Goal: Find specific page/section: Find specific page/section

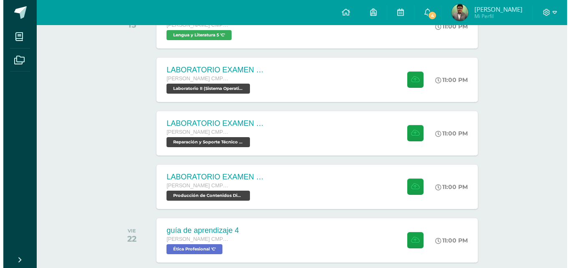
scroll to position [178, 0]
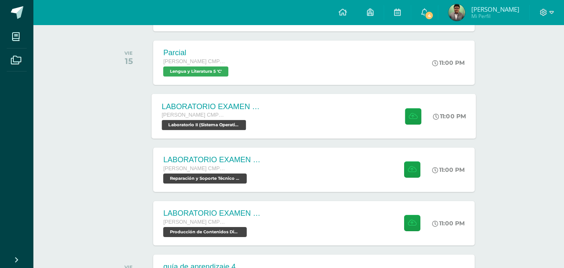
click at [265, 118] on div "LABORATORIO EXAMEN DE UNIDAD Quinto Bachillerato CMP Bachillerato en CCLL con O…" at bounding box center [213, 116] width 122 height 45
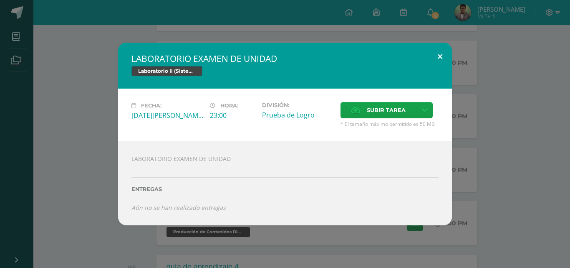
click at [445, 57] on button at bounding box center [440, 57] width 24 height 28
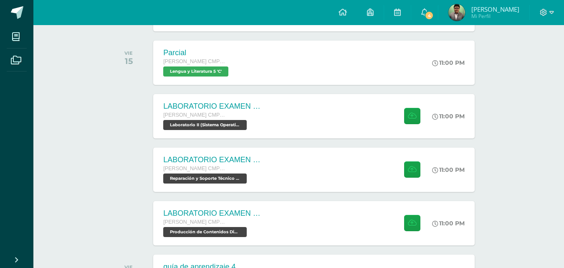
click at [435, 6] on link "4" at bounding box center [424, 12] width 27 height 25
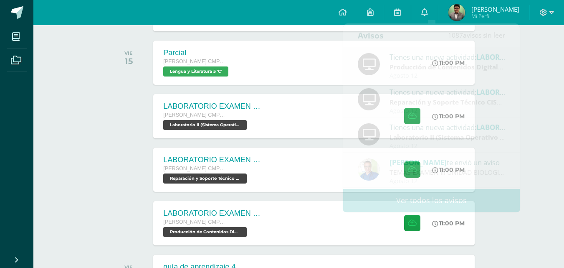
click at [44, 64] on div "Actividades recientes y próximas Tablero Pendientes de entrega Entregadas todas…" at bounding box center [298, 96] width 531 height 499
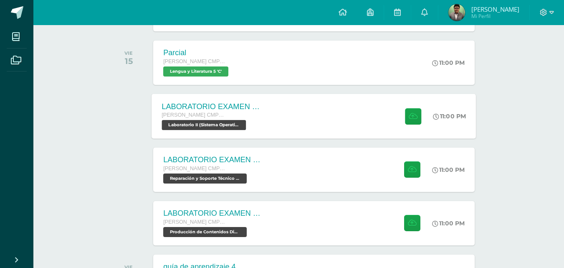
click at [253, 136] on div "LABORATORIO EXAMEN DE UNIDAD Quinto Bachillerato CMP Bachillerato en CCLL con O…" at bounding box center [213, 116] width 122 height 45
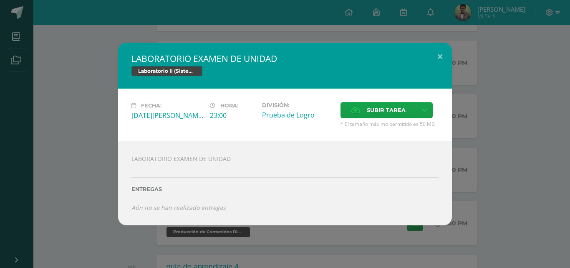
click at [493, 95] on div "LABORATORIO EXAMEN DE UNIDAD Laboratorio II (Sistema Operativo Macintoch) Fecha…" at bounding box center [285, 134] width 564 height 182
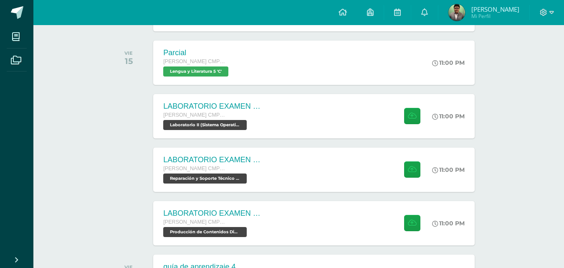
click at [261, 157] on div "LABORATORIO EXAMEN DE UNIDAD" at bounding box center [213, 159] width 100 height 9
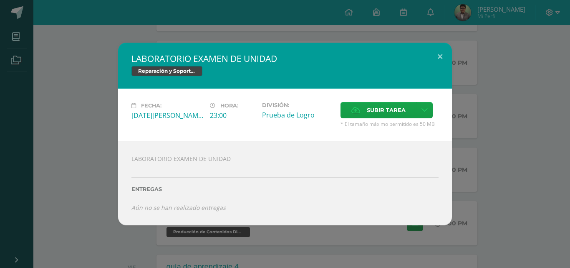
click at [506, 98] on div "LABORATORIO EXAMEN DE UNIDAD Reparación y Soporte Técnico CISCO Fecha: [DATE][P…" at bounding box center [285, 134] width 564 height 182
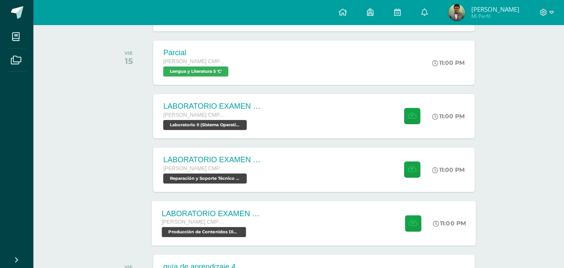
click at [233, 218] on div "[PERSON_NAME] CMP Bachillerato en CCLL con Orientación en Computación" at bounding box center [212, 222] width 101 height 9
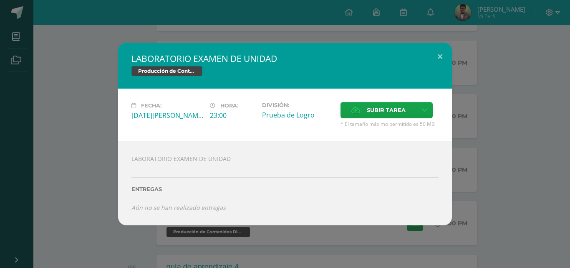
click at [546, 122] on div "LABORATORIO EXAMEN DE UNIDAD Producción de Contenidos Digitales Fecha: [DATE][P…" at bounding box center [285, 134] width 564 height 182
